Goal: Information Seeking & Learning: Check status

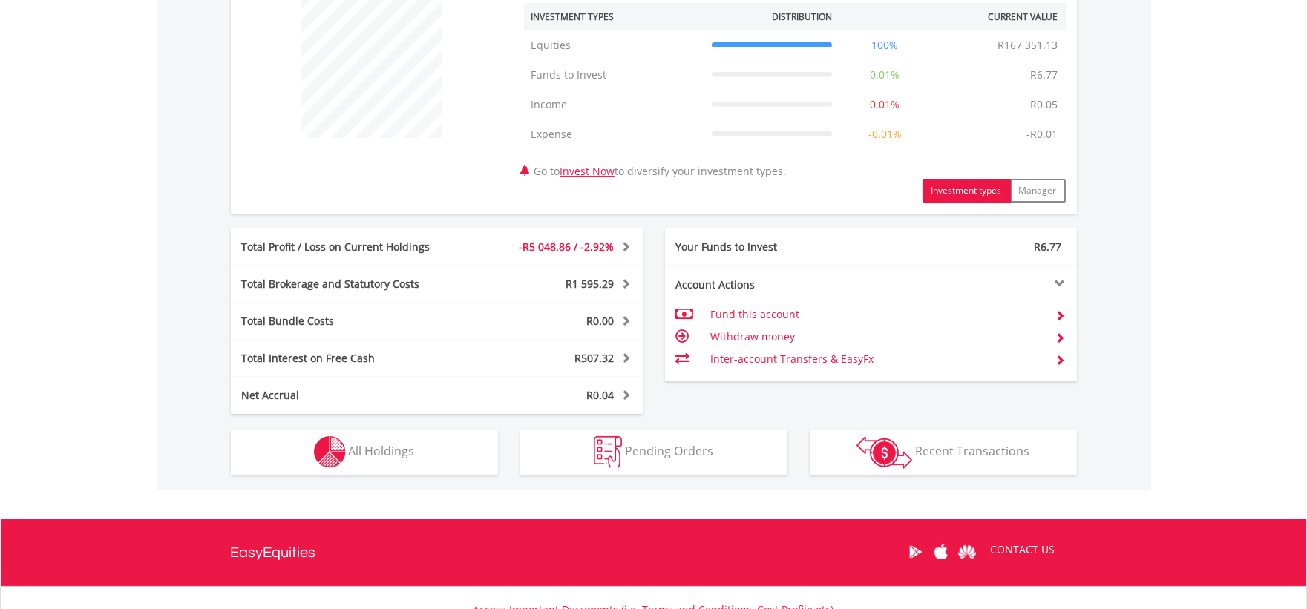
scroll to position [705, 0]
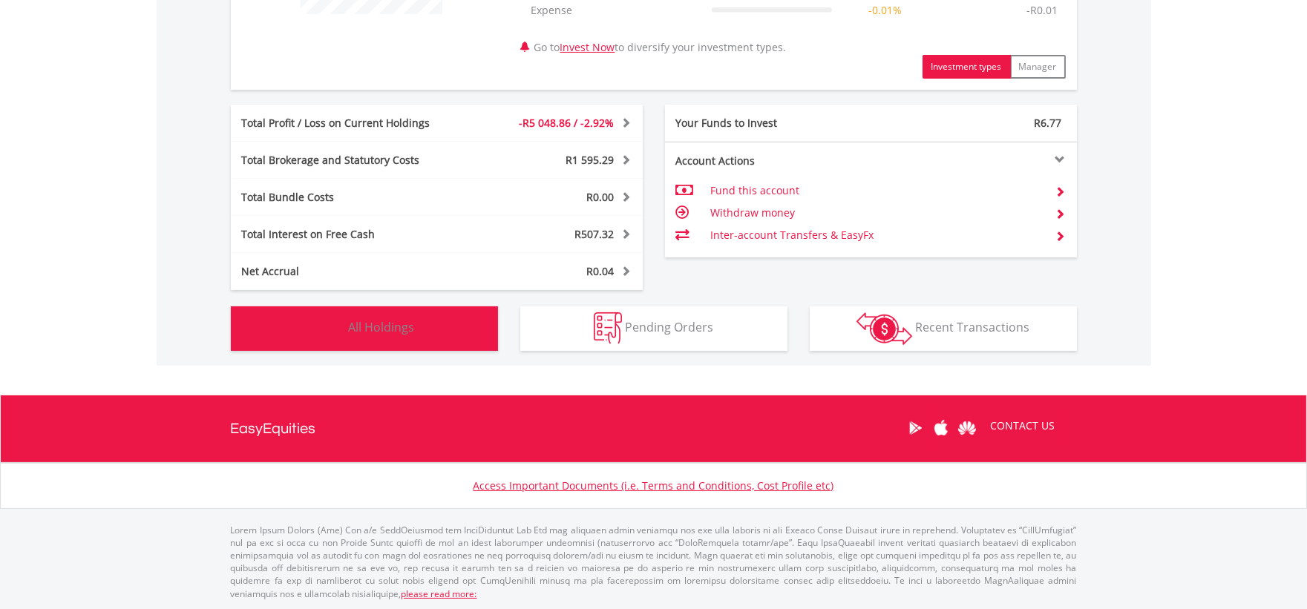
click at [416, 318] on button "Holdings All Holdings" at bounding box center [364, 328] width 267 height 45
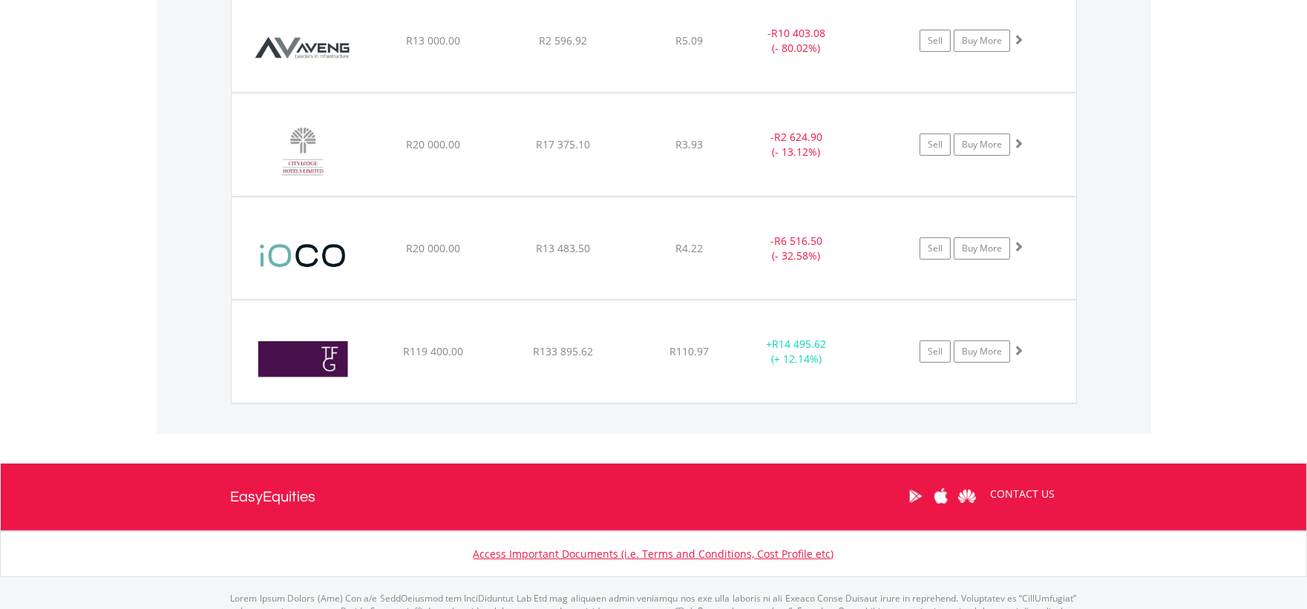
scroll to position [1253, 0]
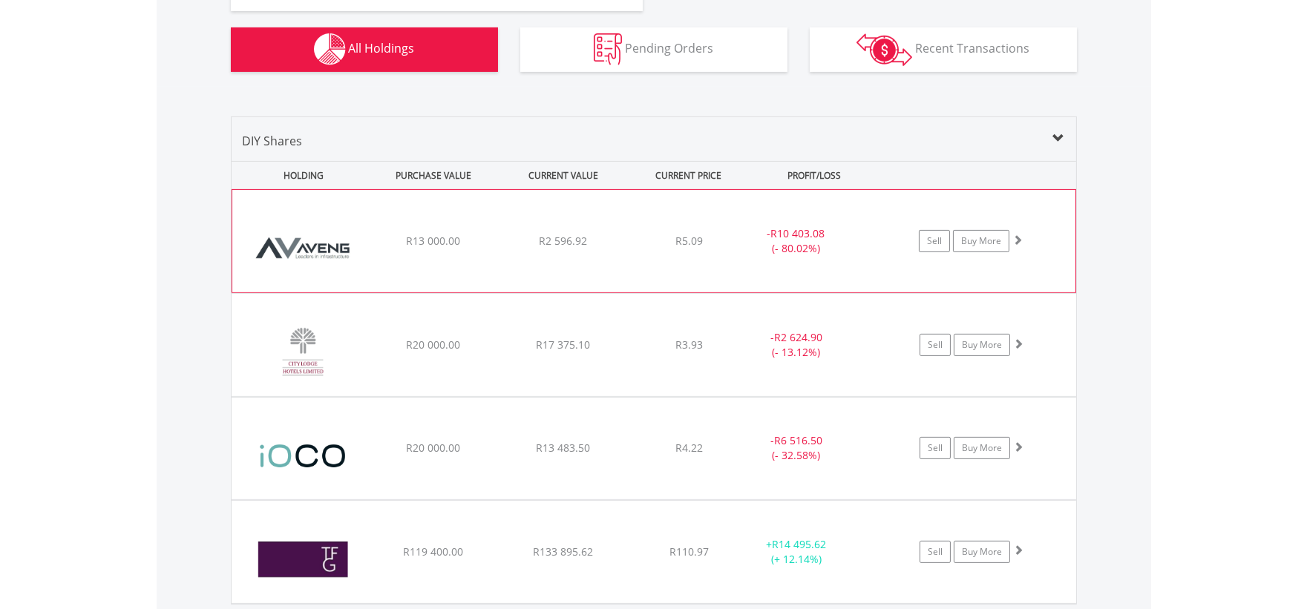
scroll to position [1088, 0]
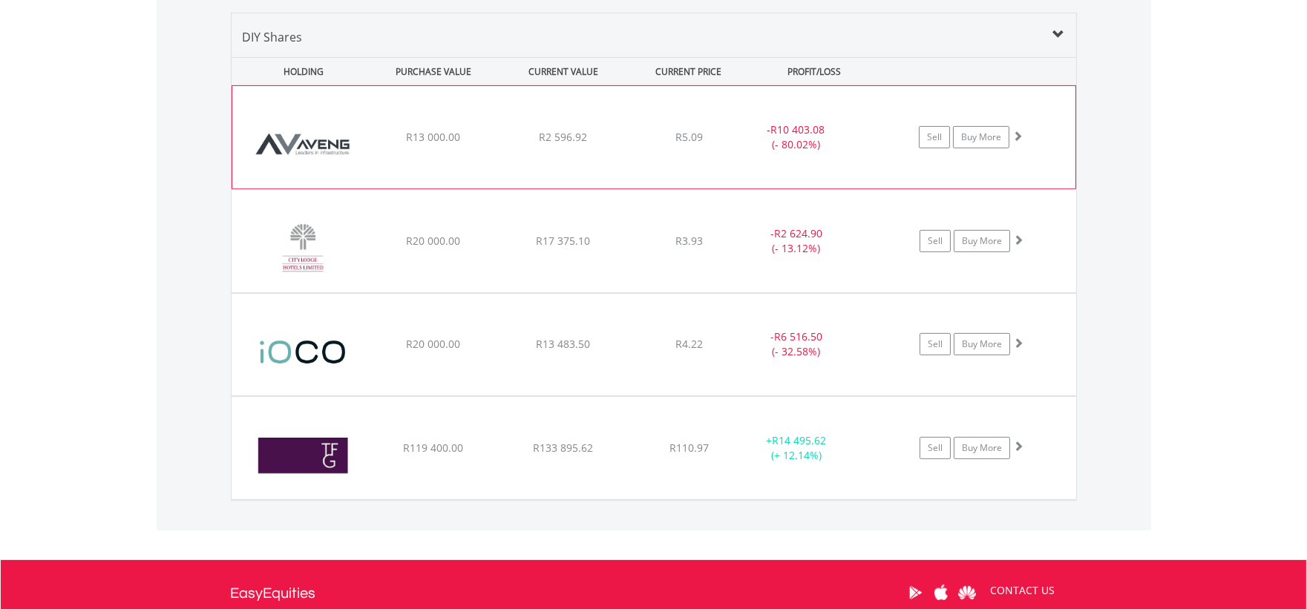
click at [501, 135] on div "R2 596.92" at bounding box center [563, 137] width 126 height 15
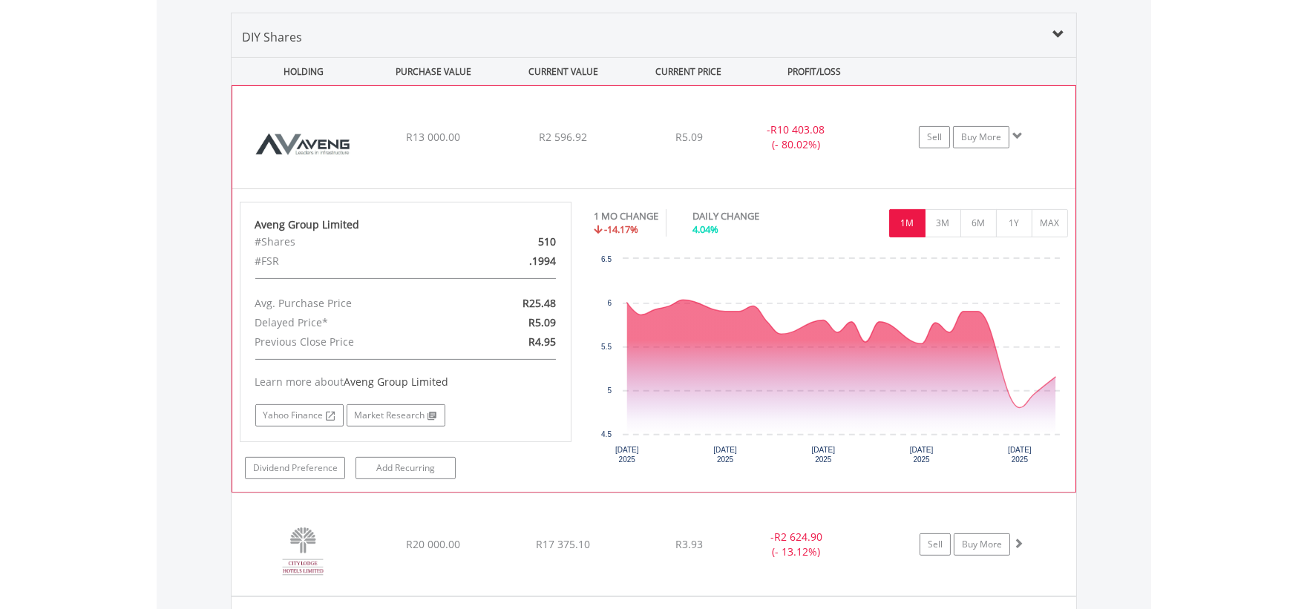
click at [626, 130] on div "﻿ Aveng Group Limited R13 000.00 R2 596.92 R5.09 - R10 403.08 (- 80.02%) Sell B…" at bounding box center [653, 137] width 843 height 102
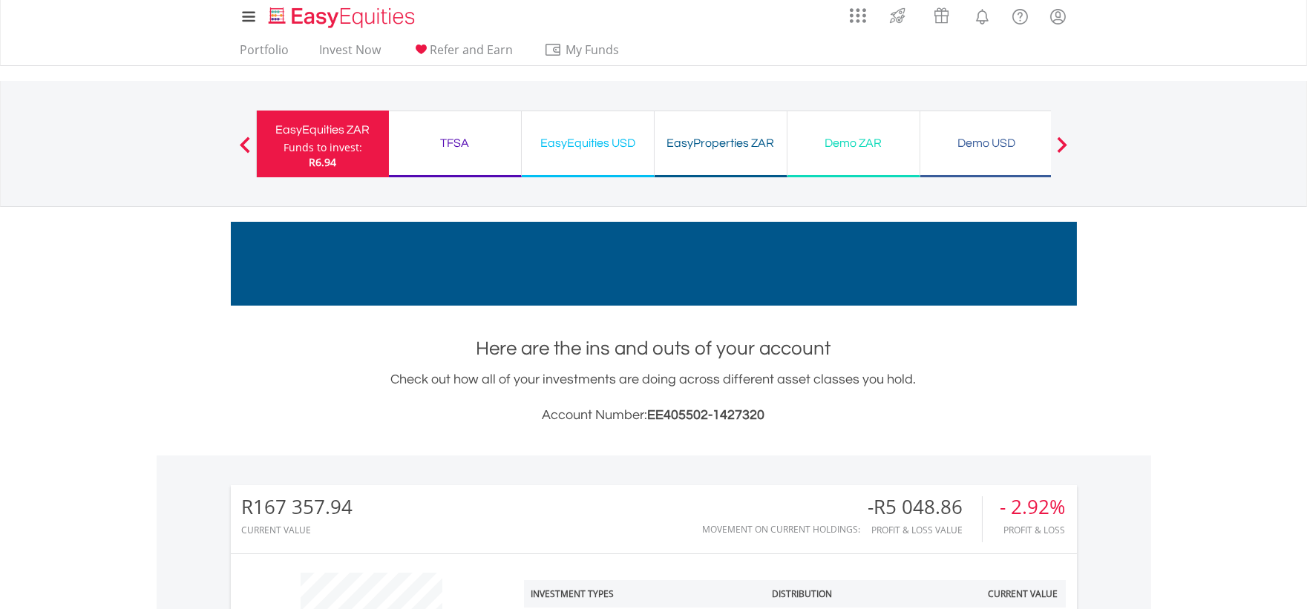
scroll to position [0, 0]
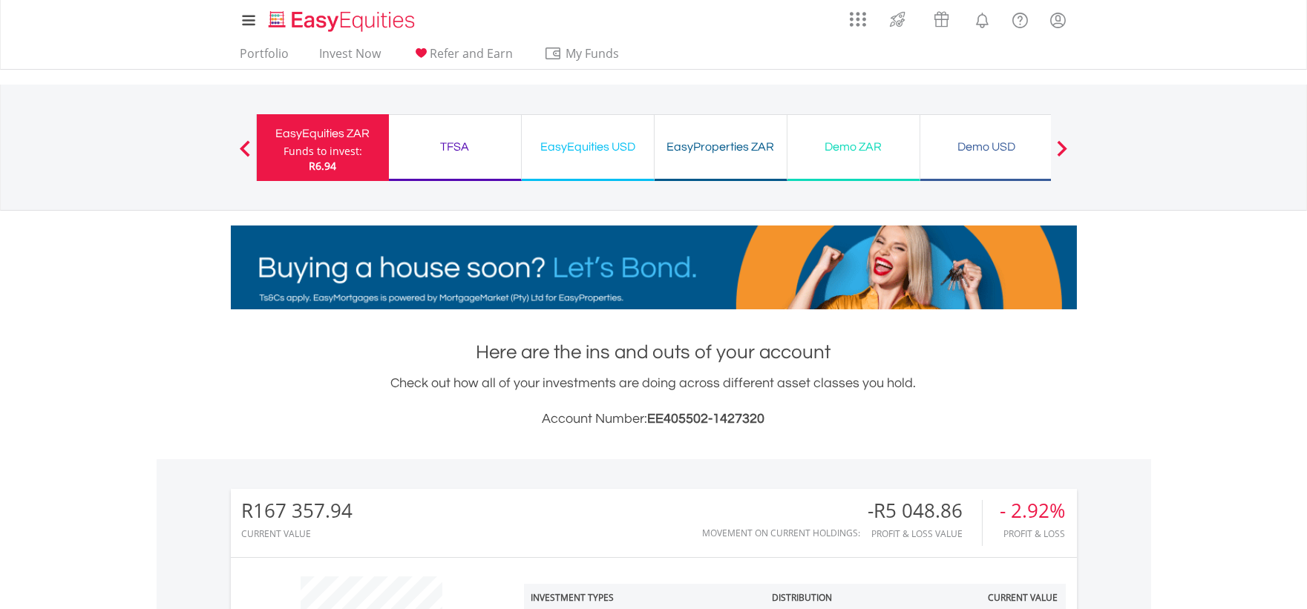
click at [456, 134] on div "TFSA Funds to invest: R6.94" at bounding box center [455, 147] width 133 height 67
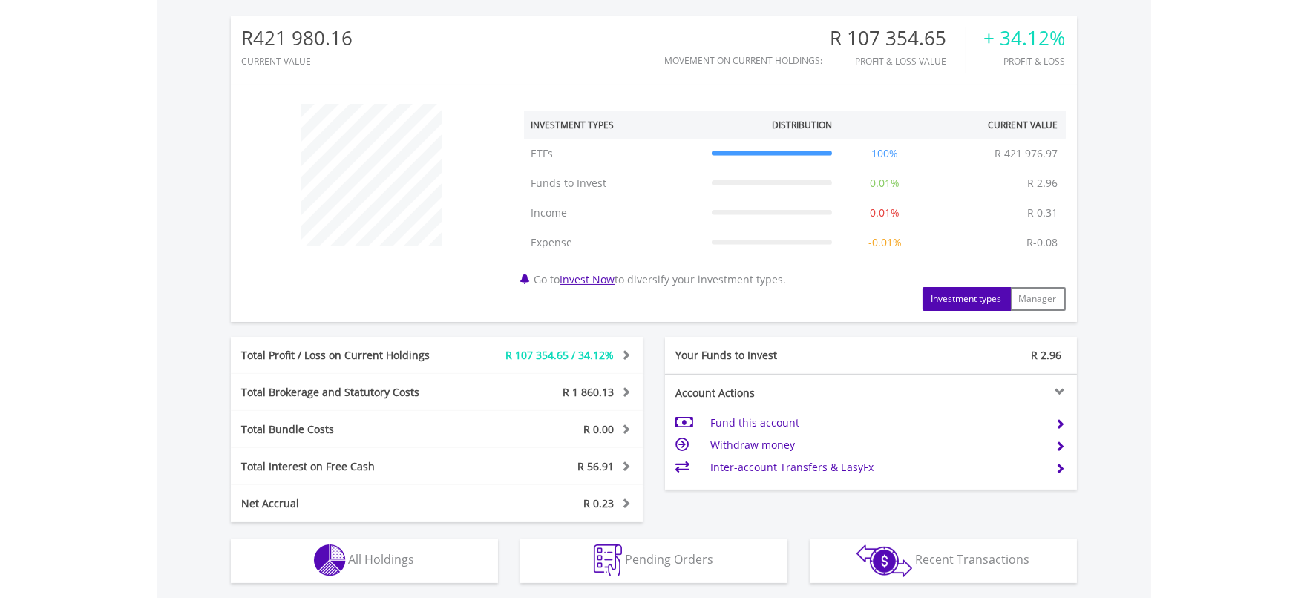
scroll to position [705, 0]
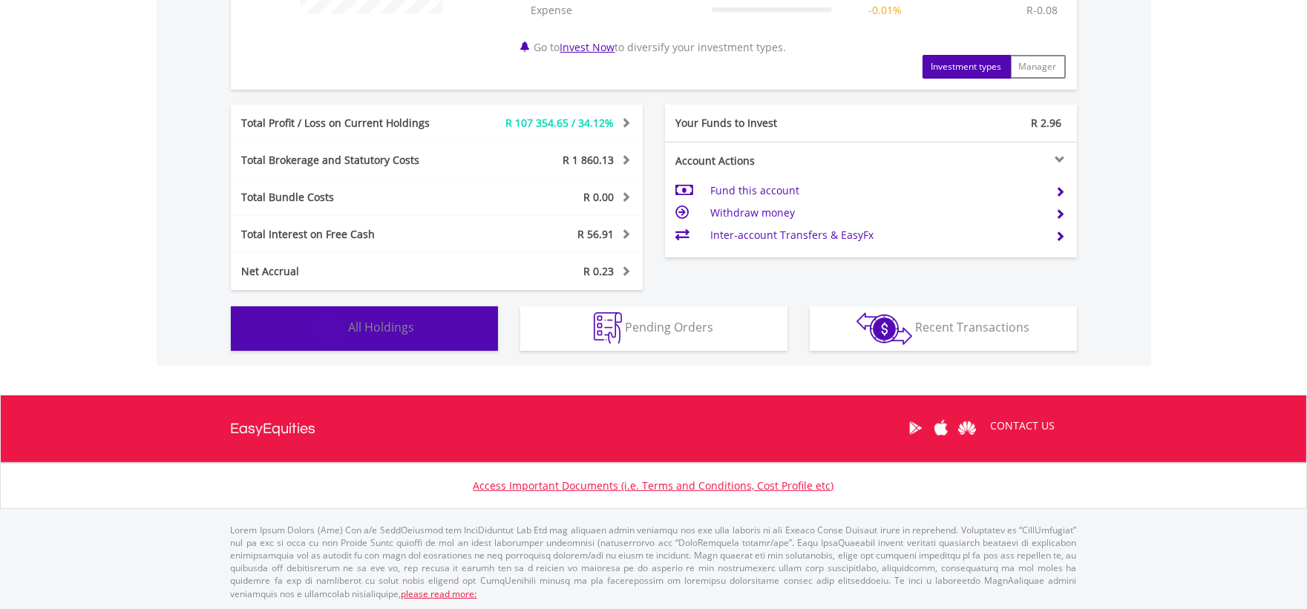
click at [370, 321] on span "All Holdings" at bounding box center [382, 327] width 66 height 16
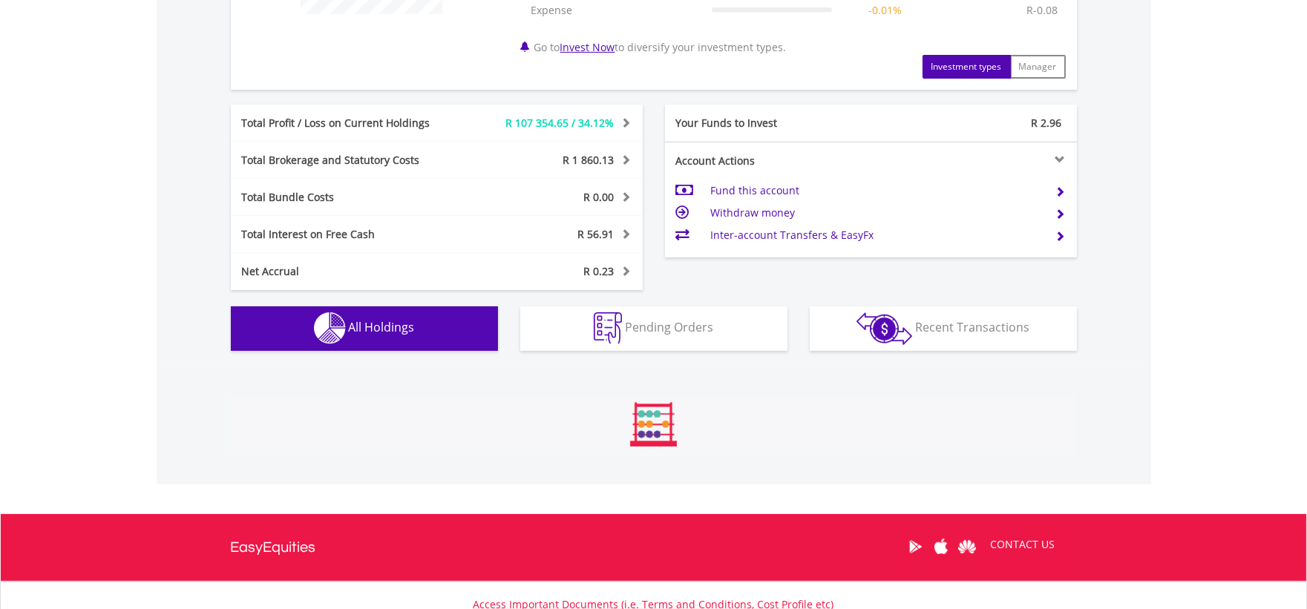
scroll to position [915, 0]
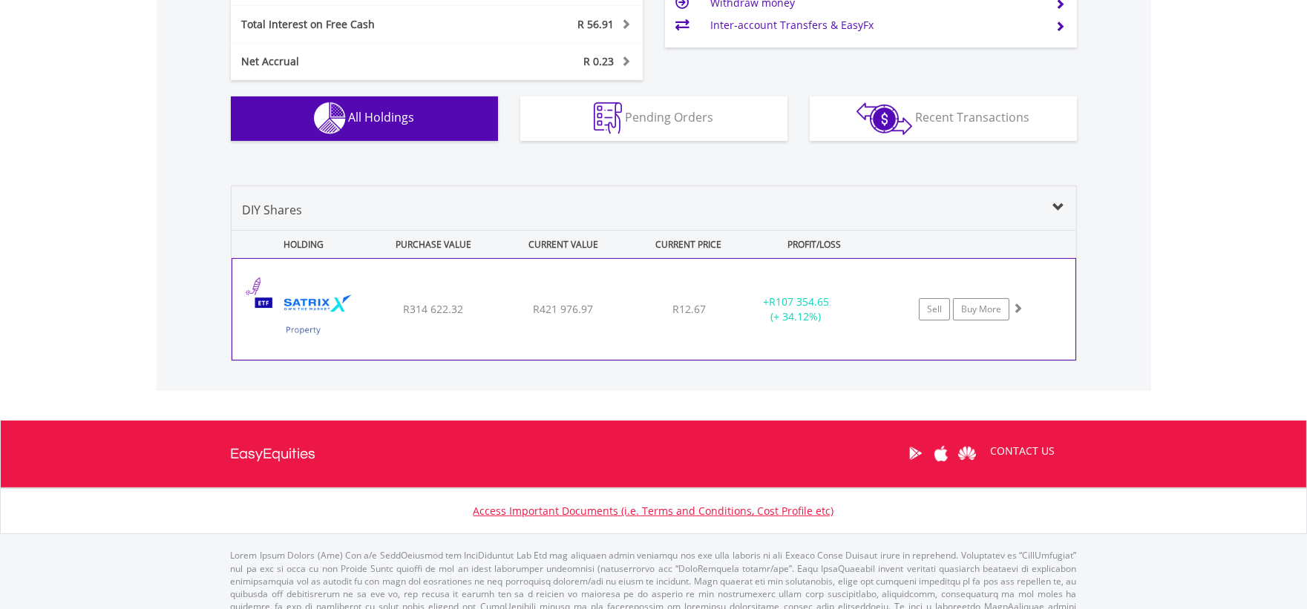
click at [375, 312] on div "R314 622.32" at bounding box center [433, 309] width 126 height 15
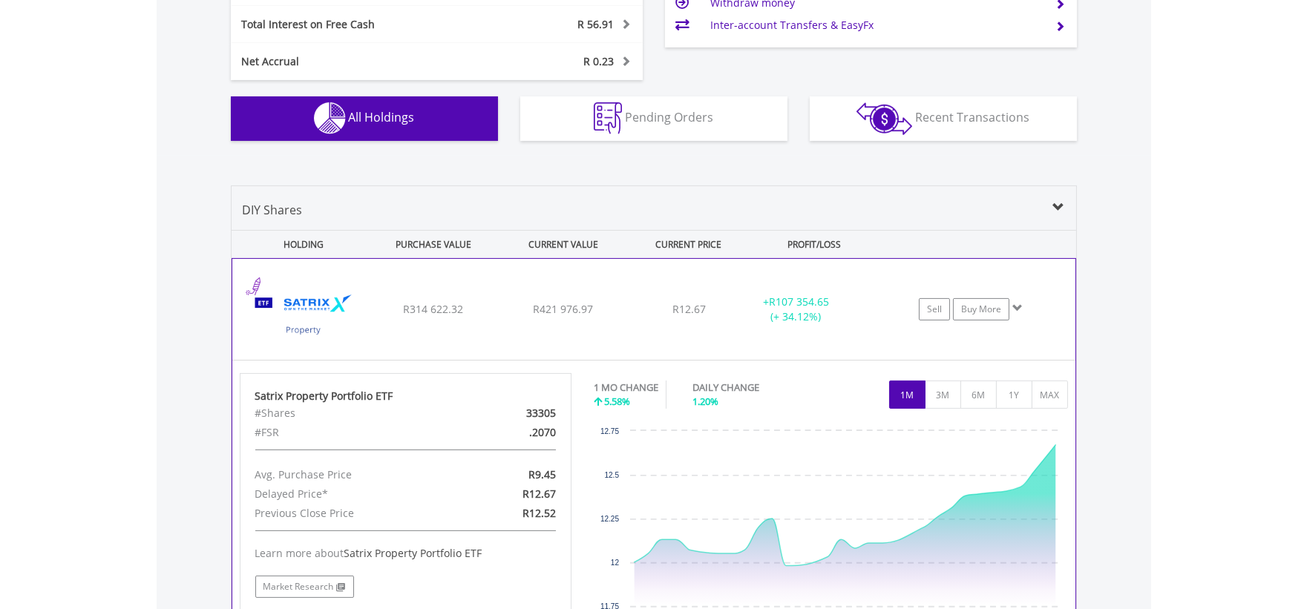
scroll to position [997, 0]
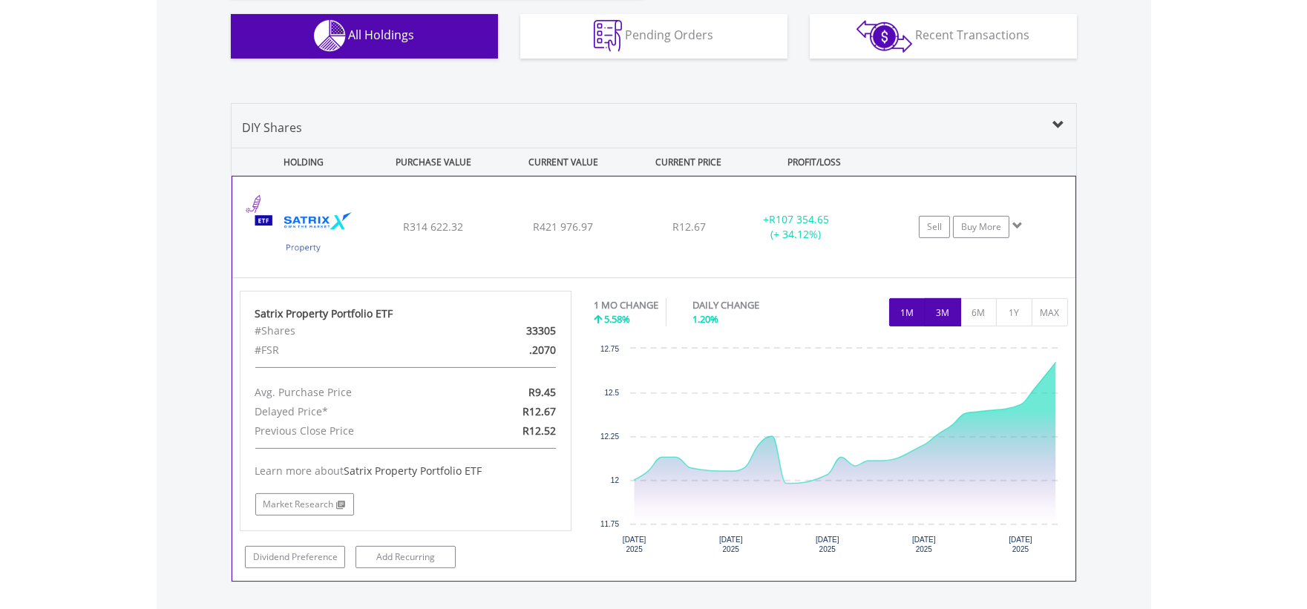
click at [939, 320] on button "3M" at bounding box center [943, 312] width 36 height 28
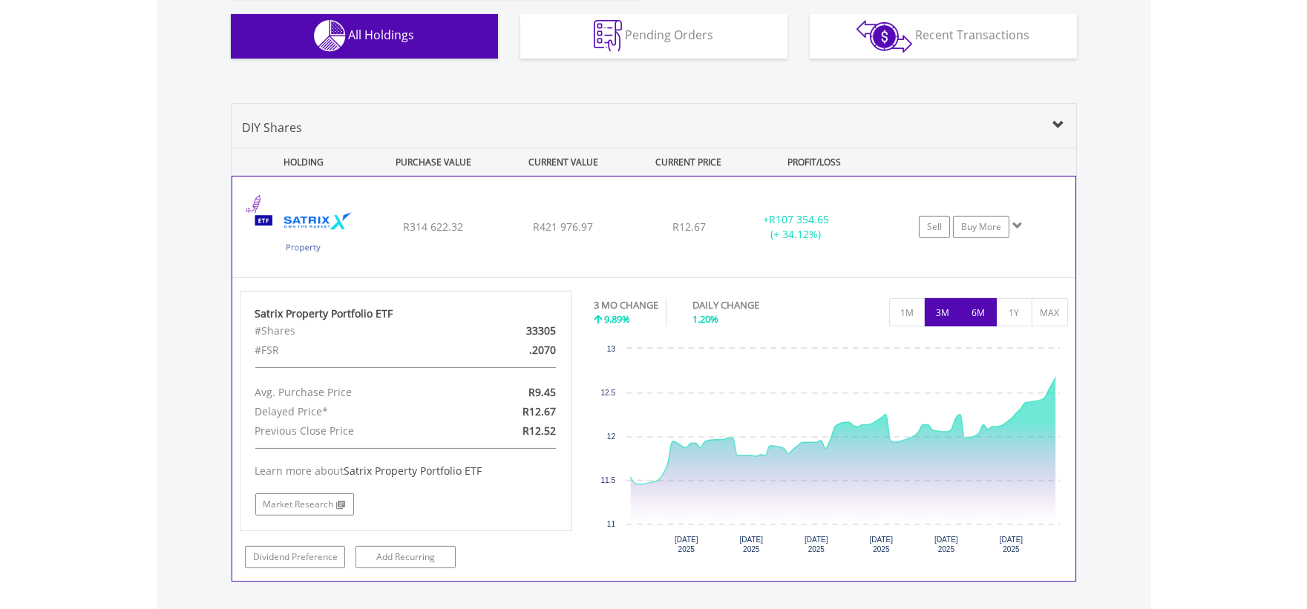
click at [968, 309] on button "6M" at bounding box center [978, 312] width 36 height 28
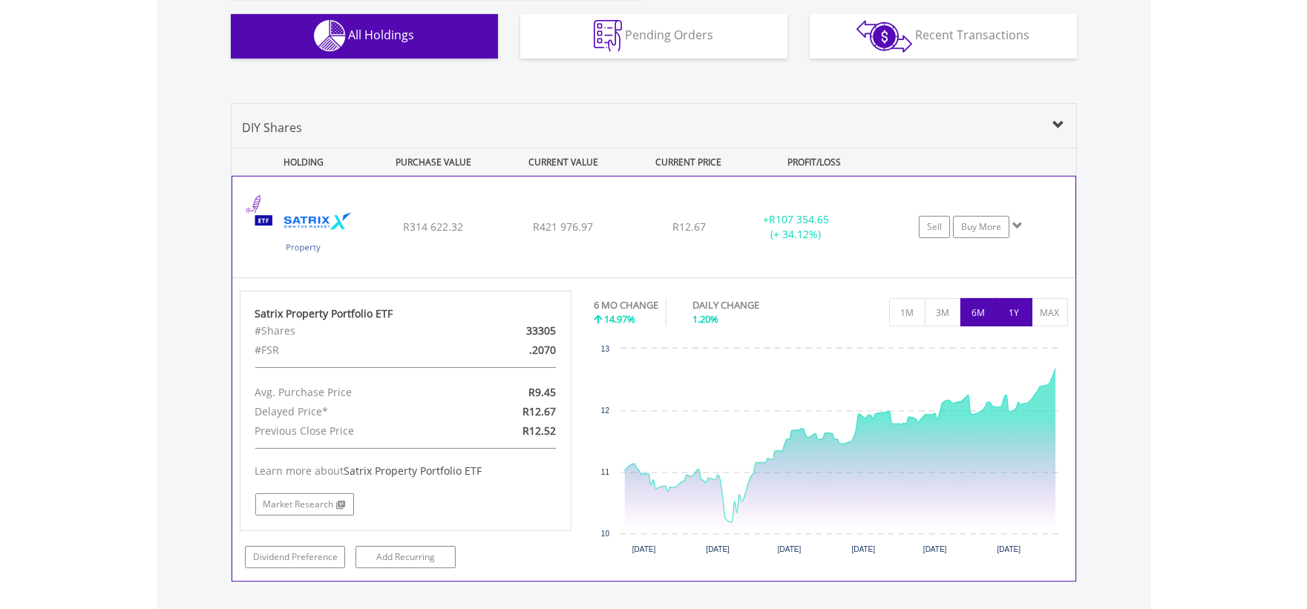
click at [1013, 310] on button "1Y" at bounding box center [1014, 312] width 36 height 28
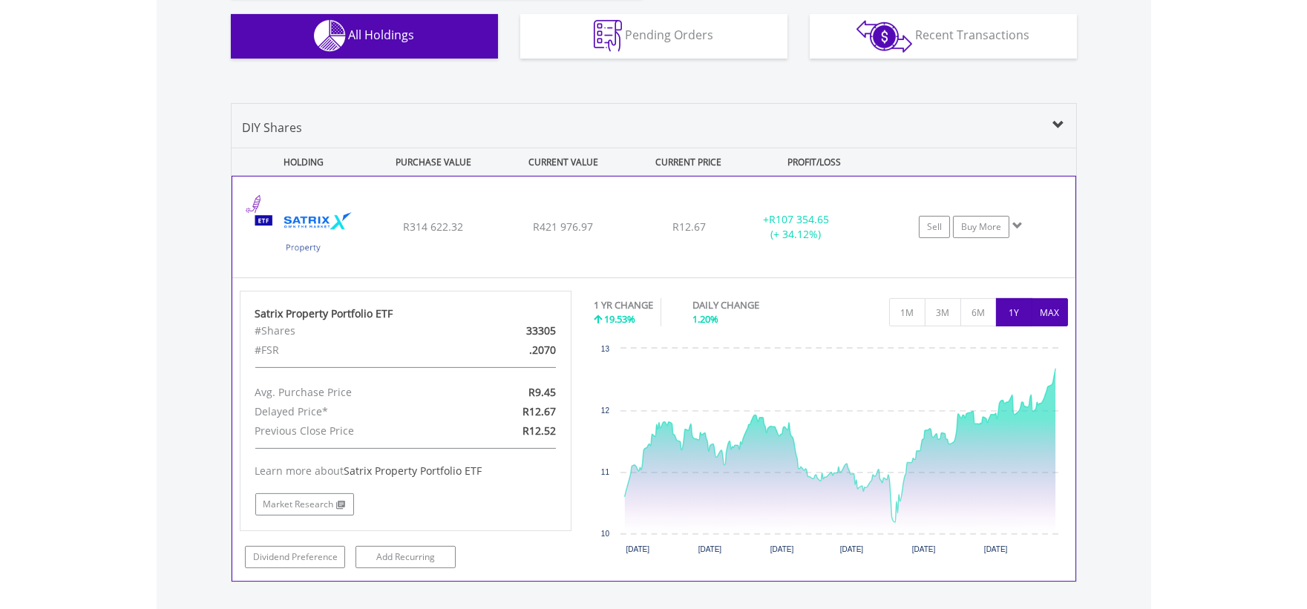
click at [1051, 308] on button "MAX" at bounding box center [1049, 312] width 36 height 28
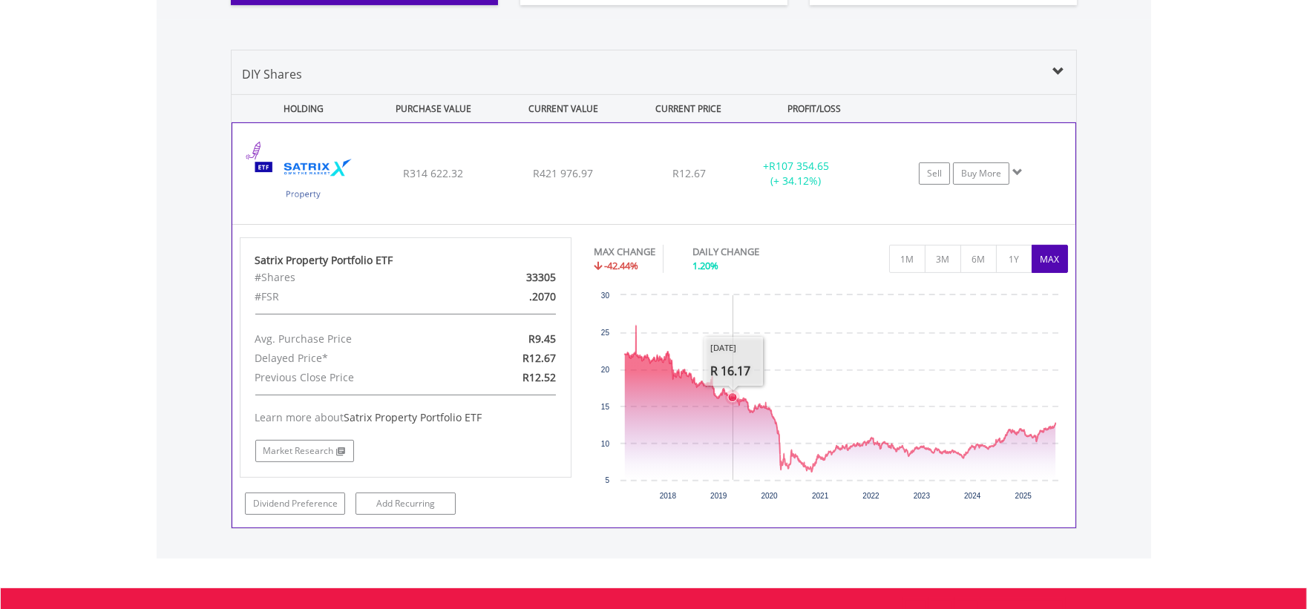
scroll to position [1080, 0]
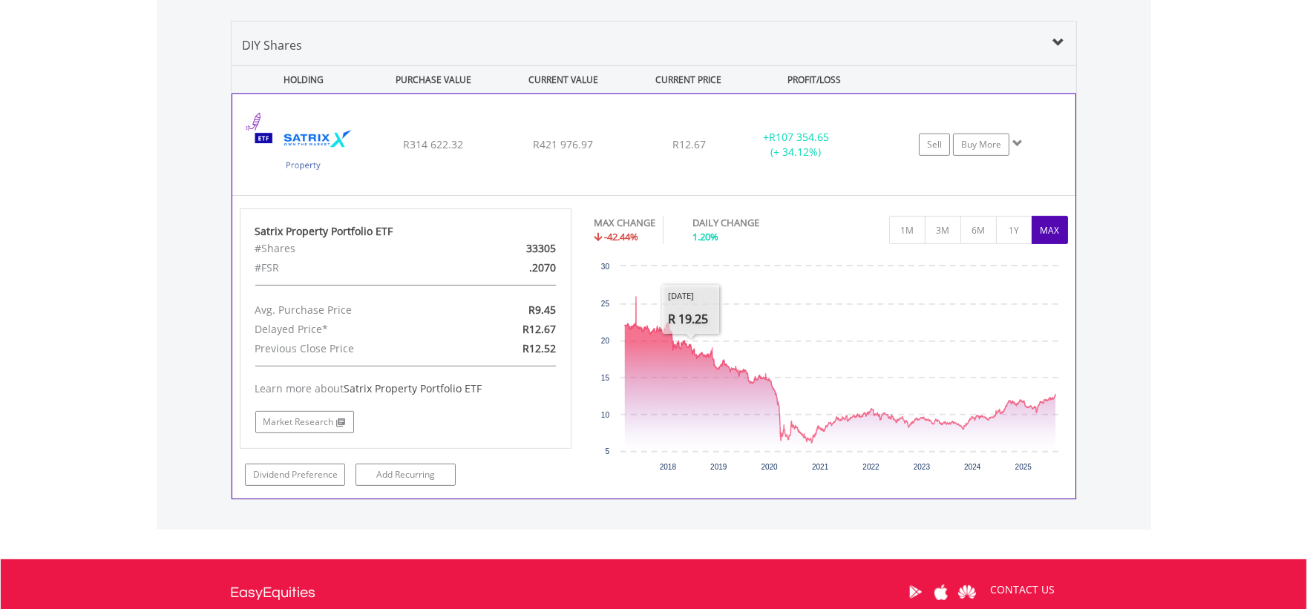
click at [637, 151] on div "R12.67" at bounding box center [689, 144] width 118 height 15
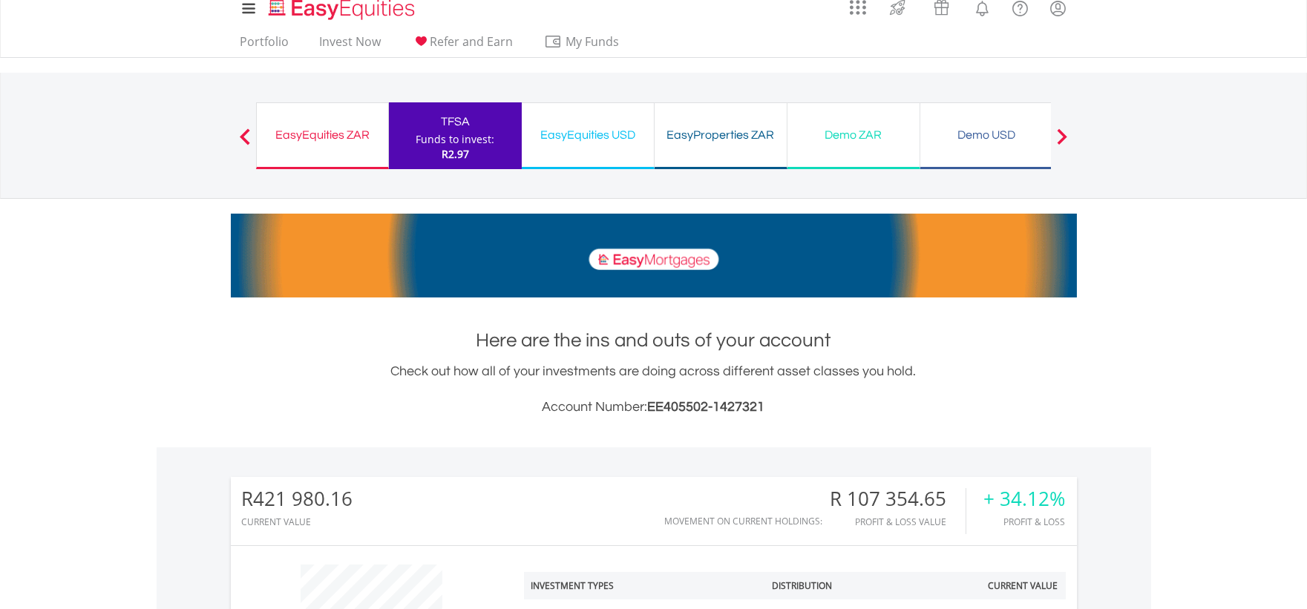
scroll to position [0, 0]
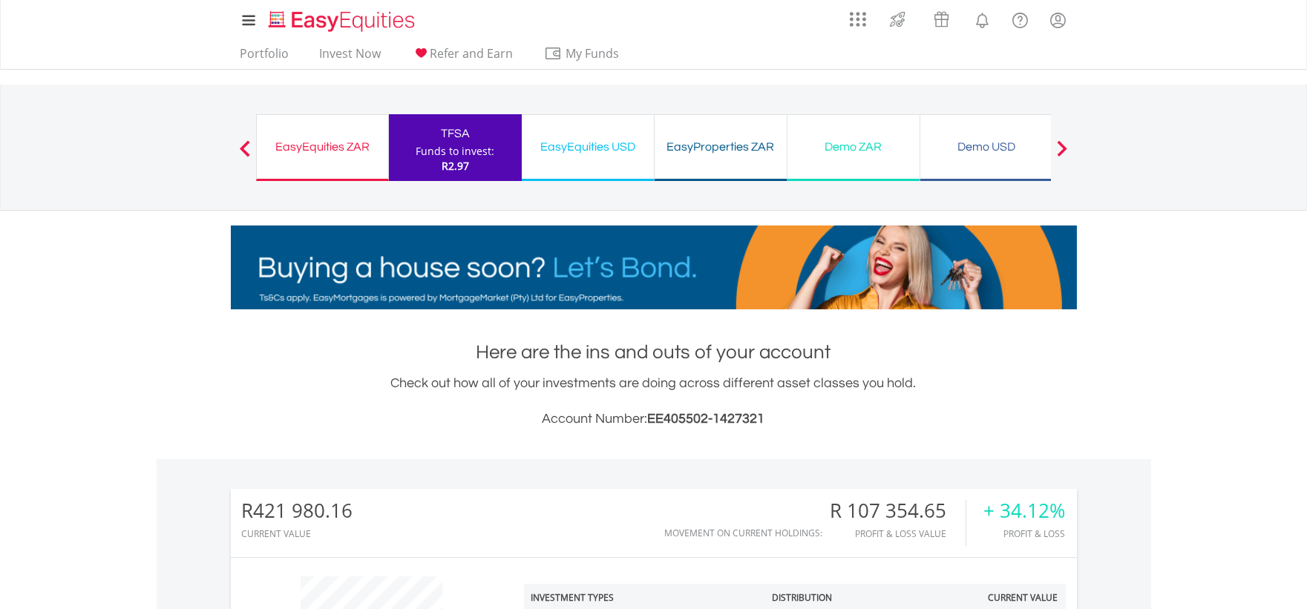
click at [741, 142] on div "EasyProperties ZAR" at bounding box center [720, 147] width 114 height 21
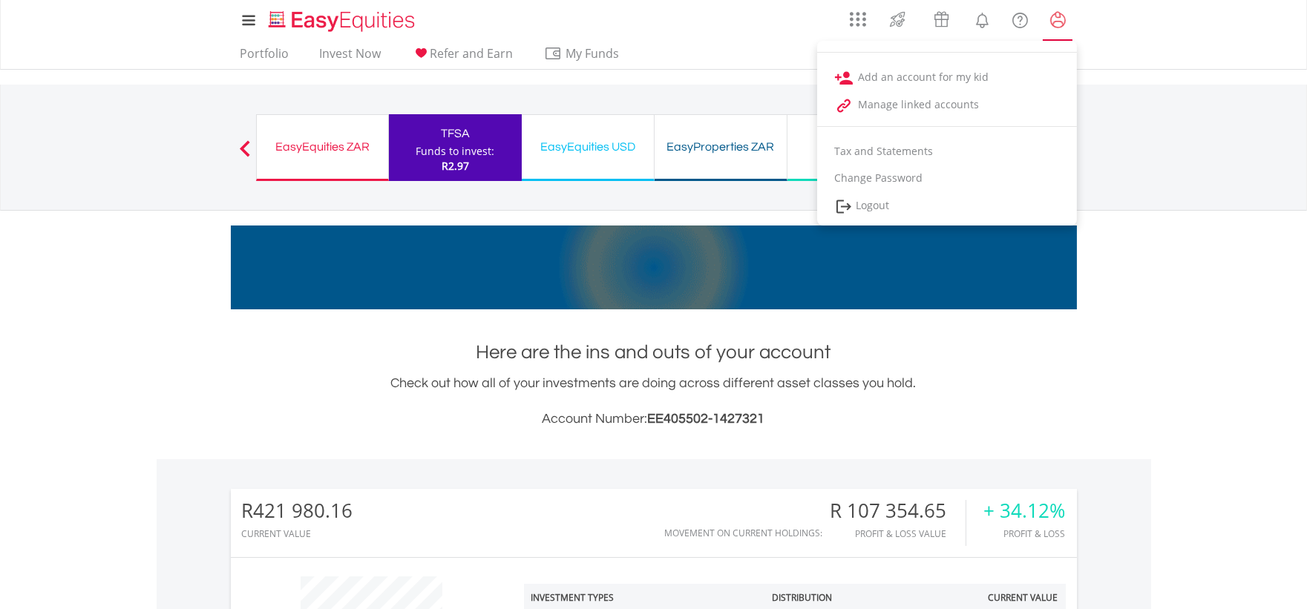
click at [1067, 23] on link "My Profile" at bounding box center [1058, 20] width 38 height 33
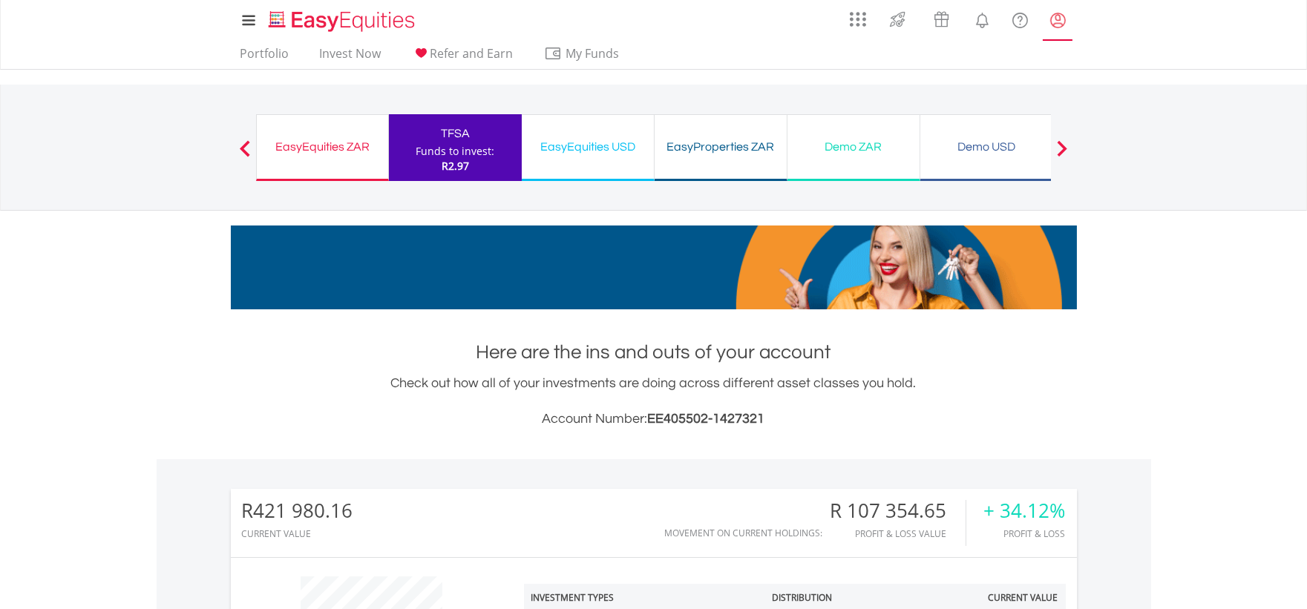
click at [1061, 23] on lord-icon "My Profile" at bounding box center [1058, 20] width 19 height 19
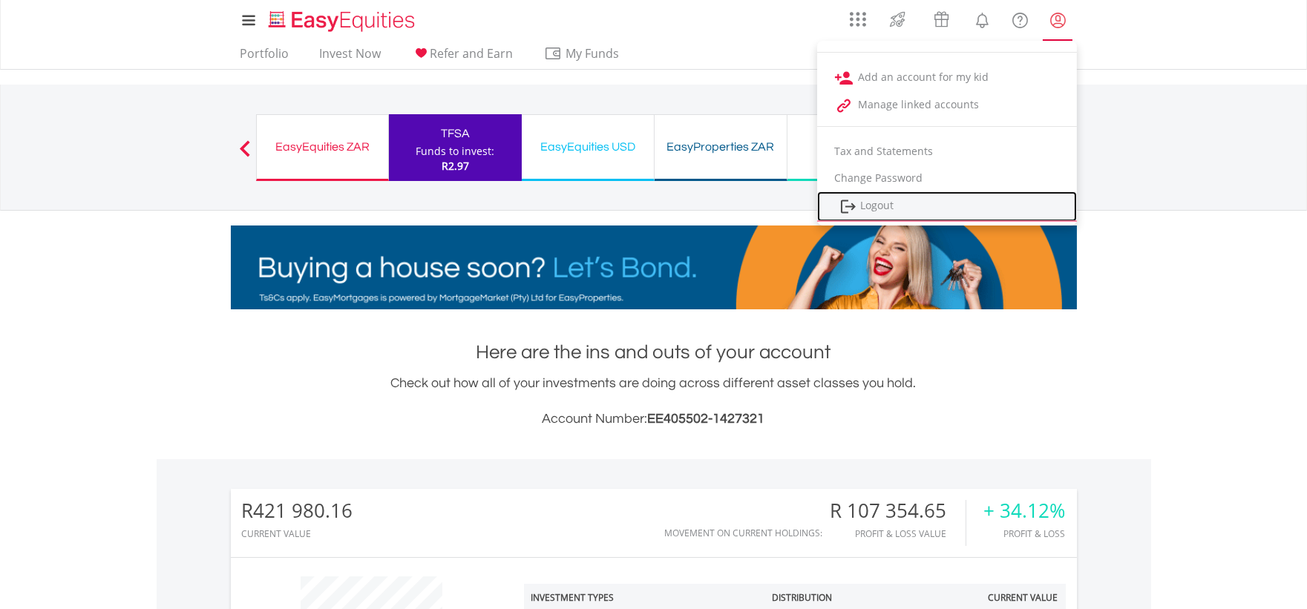
click at [892, 212] on link "Logout" at bounding box center [947, 206] width 260 height 30
